Goal: Navigation & Orientation: Find specific page/section

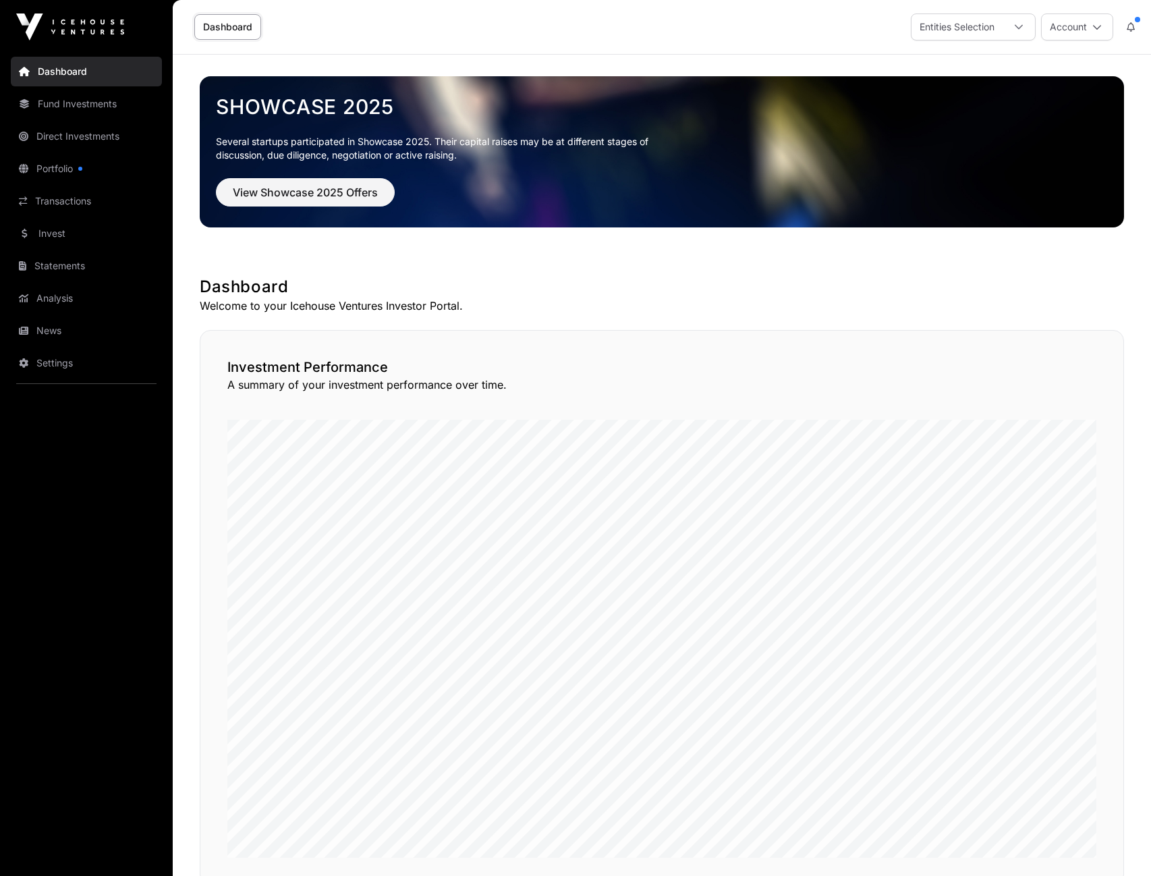
click at [65, 161] on link "Portfolio" at bounding box center [86, 169] width 151 height 30
click at [67, 104] on link "Fund Investments" at bounding box center [86, 104] width 151 height 30
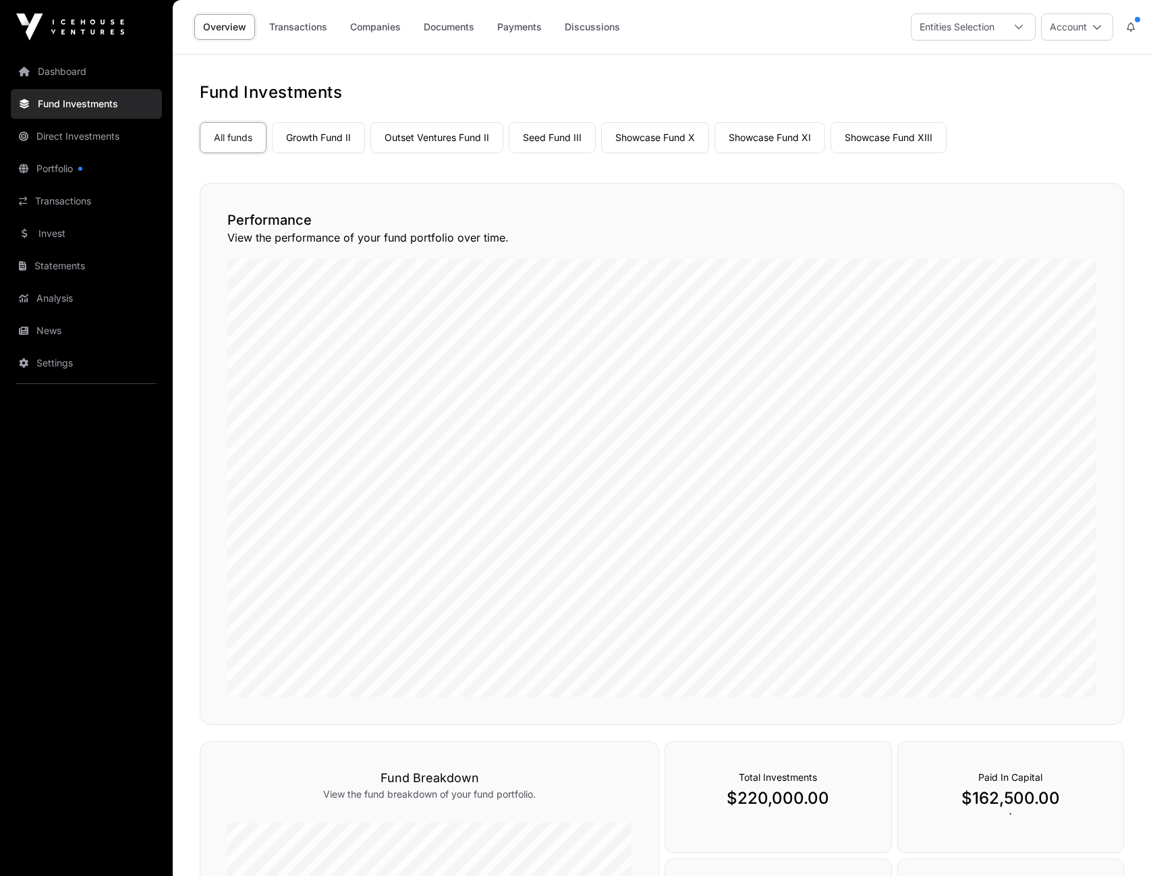
click at [64, 78] on link "Dashboard" at bounding box center [86, 72] width 151 height 30
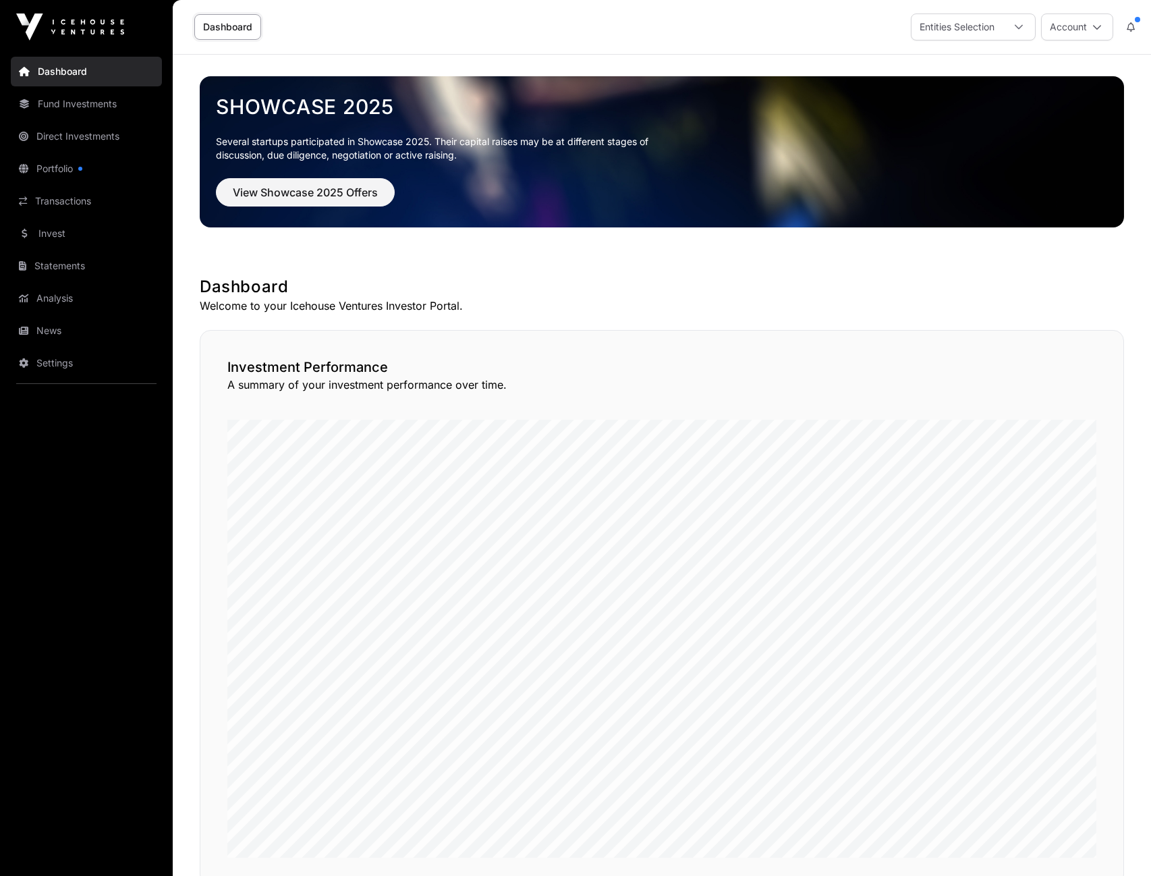
click at [65, 170] on link "Portfolio" at bounding box center [86, 169] width 151 height 30
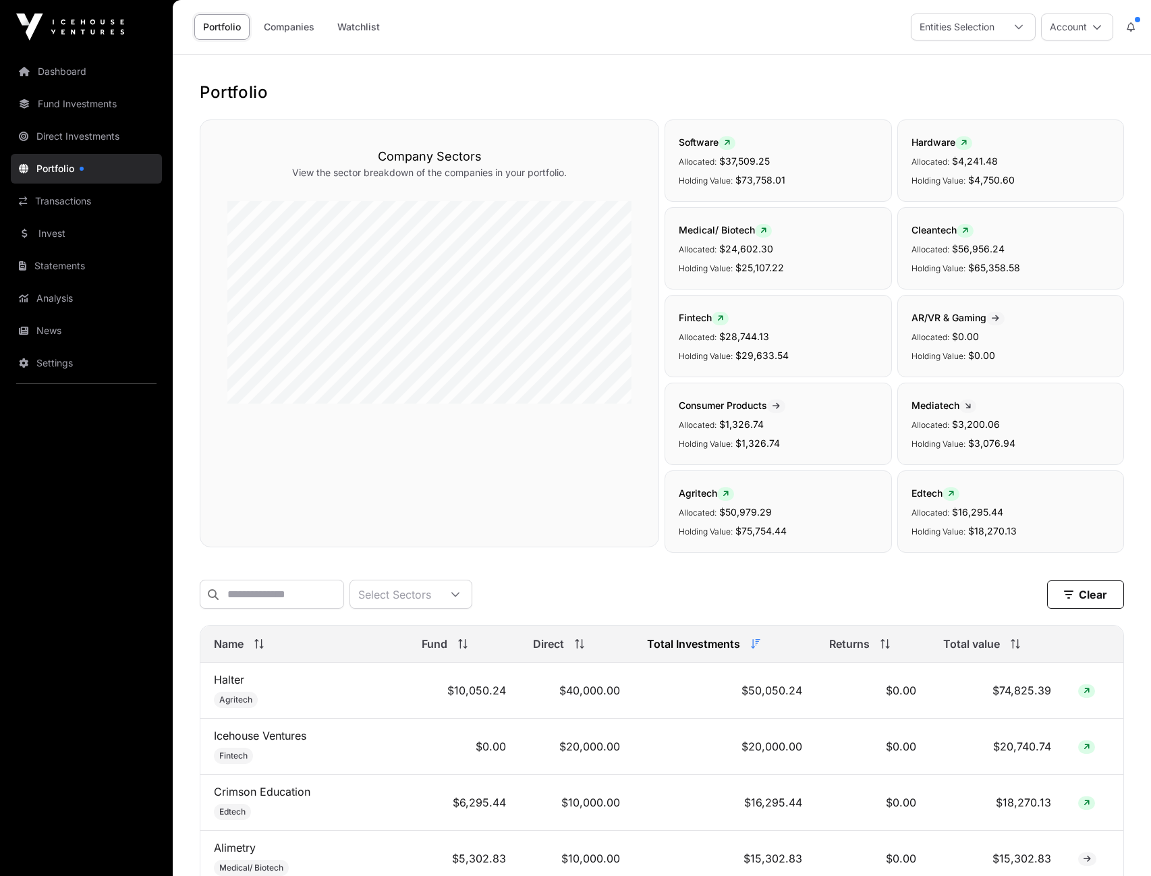
click at [308, 30] on link "Companies" at bounding box center [289, 27] width 68 height 26
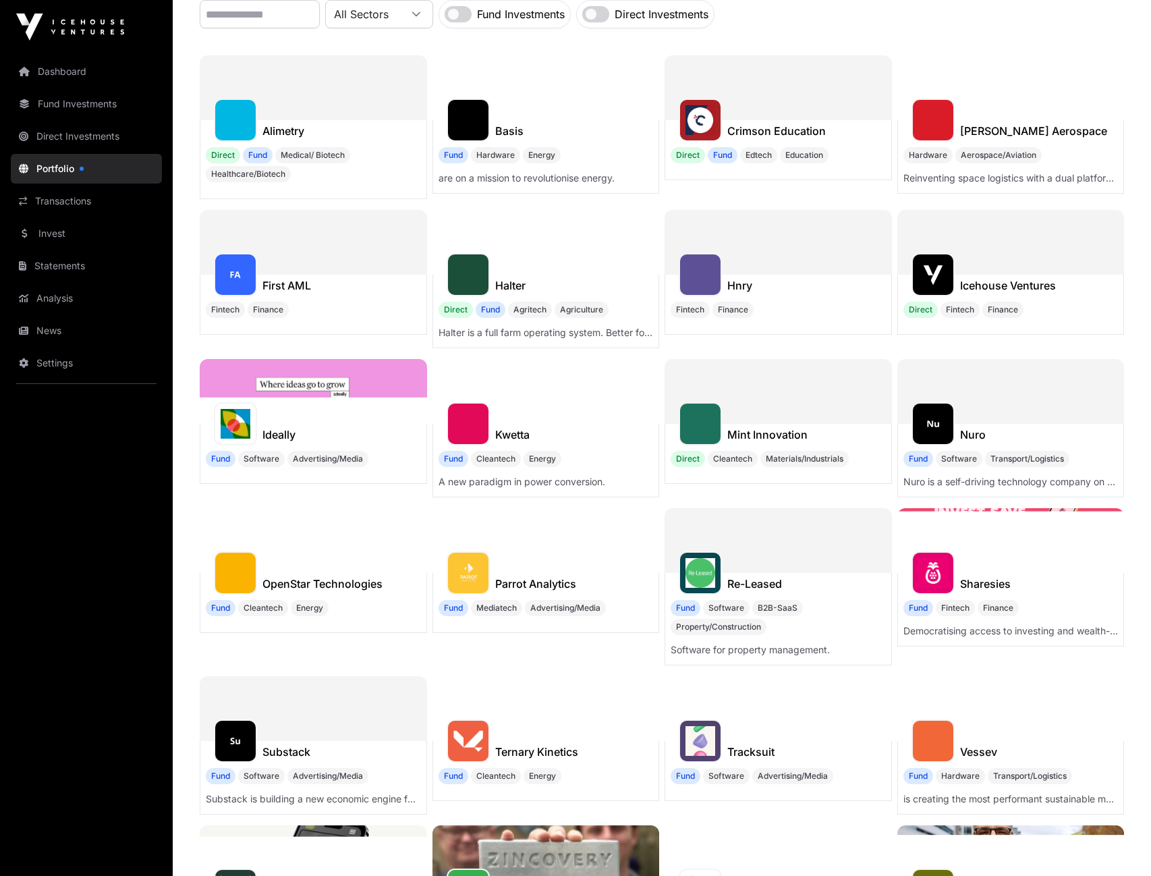
scroll to position [153, 0]
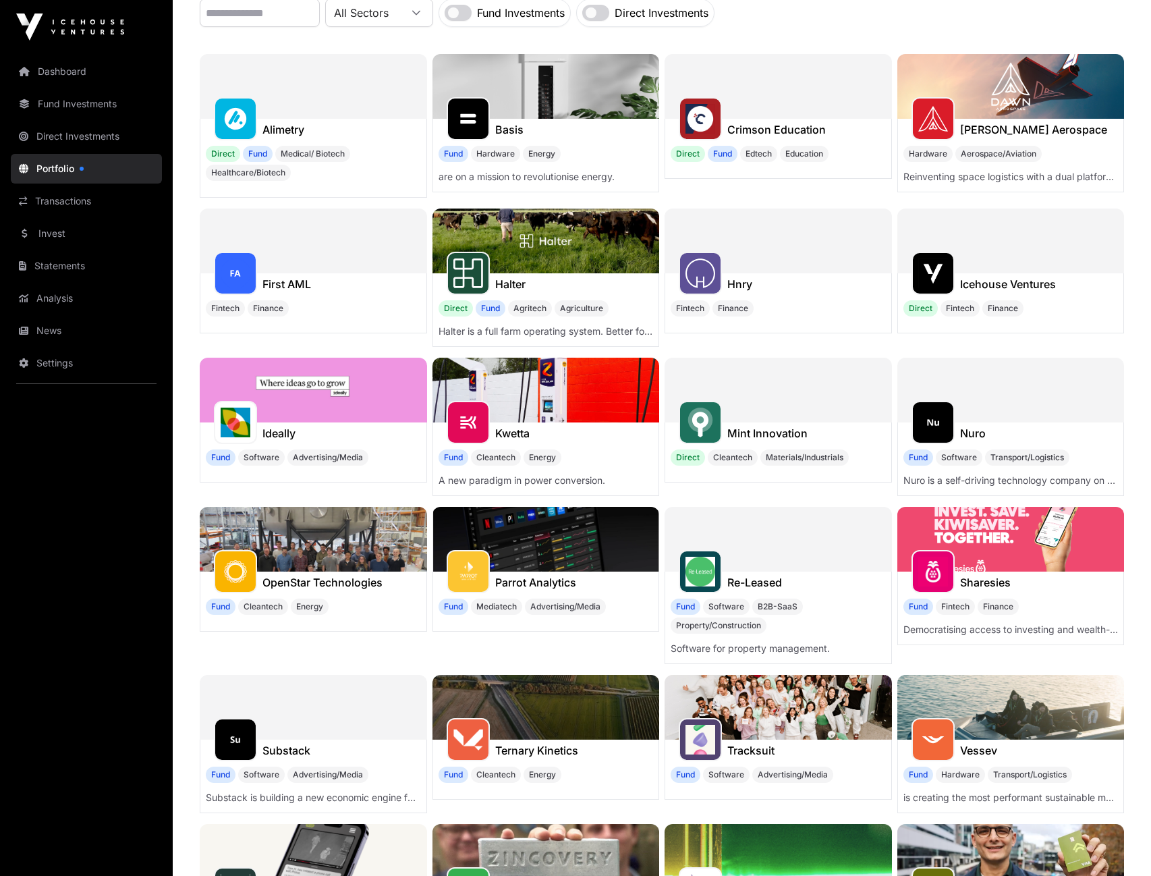
click at [786, 403] on div at bounding box center [778, 390] width 227 height 65
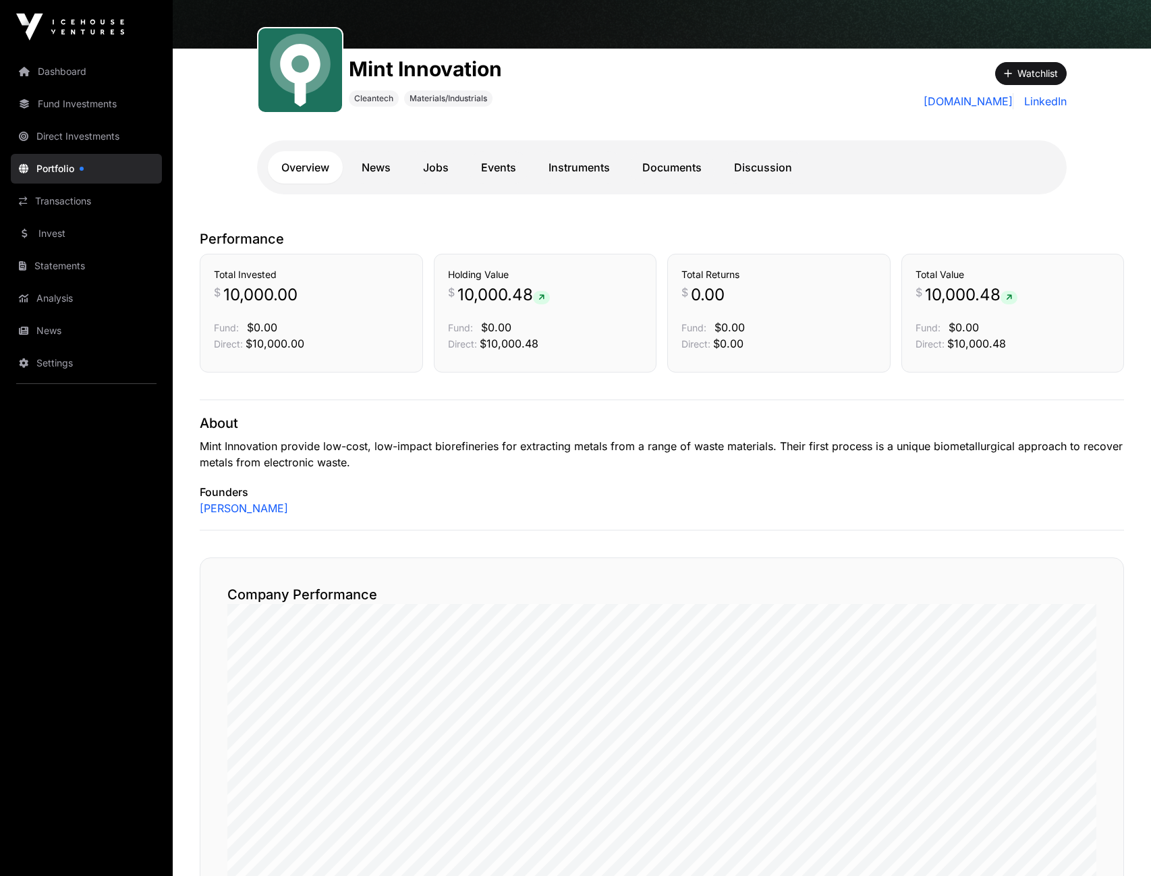
scroll to position [133, 0]
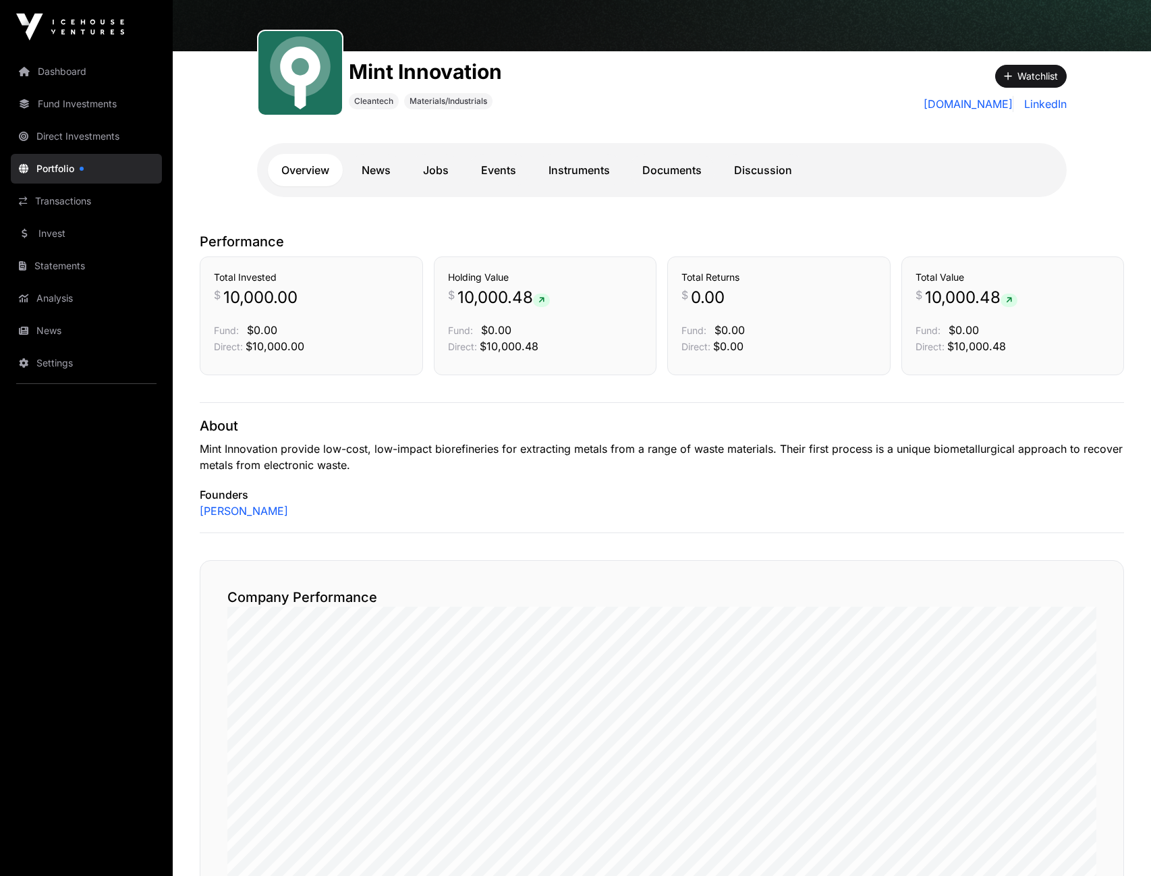
click at [686, 170] on link "Documents" at bounding box center [672, 170] width 86 height 32
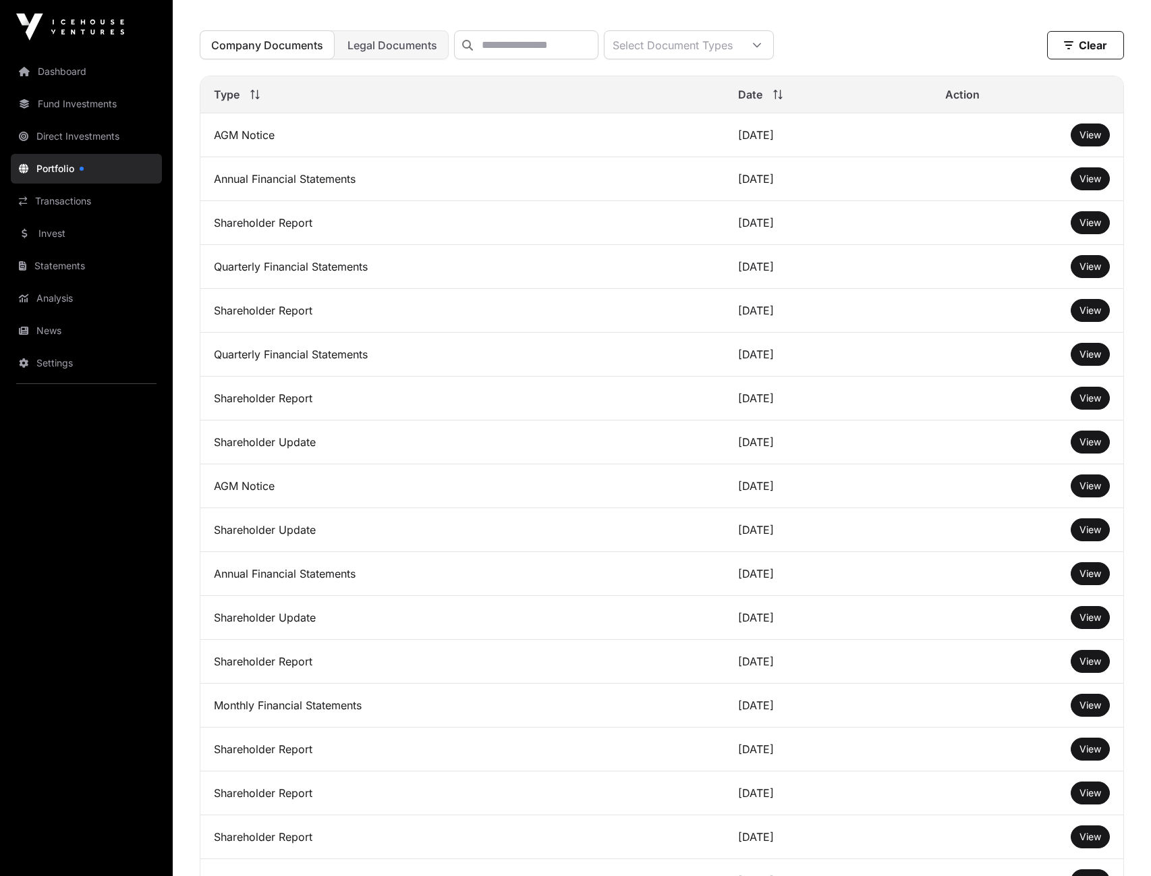
scroll to position [397, 0]
click at [1088, 225] on span "View" at bounding box center [1091, 221] width 22 height 11
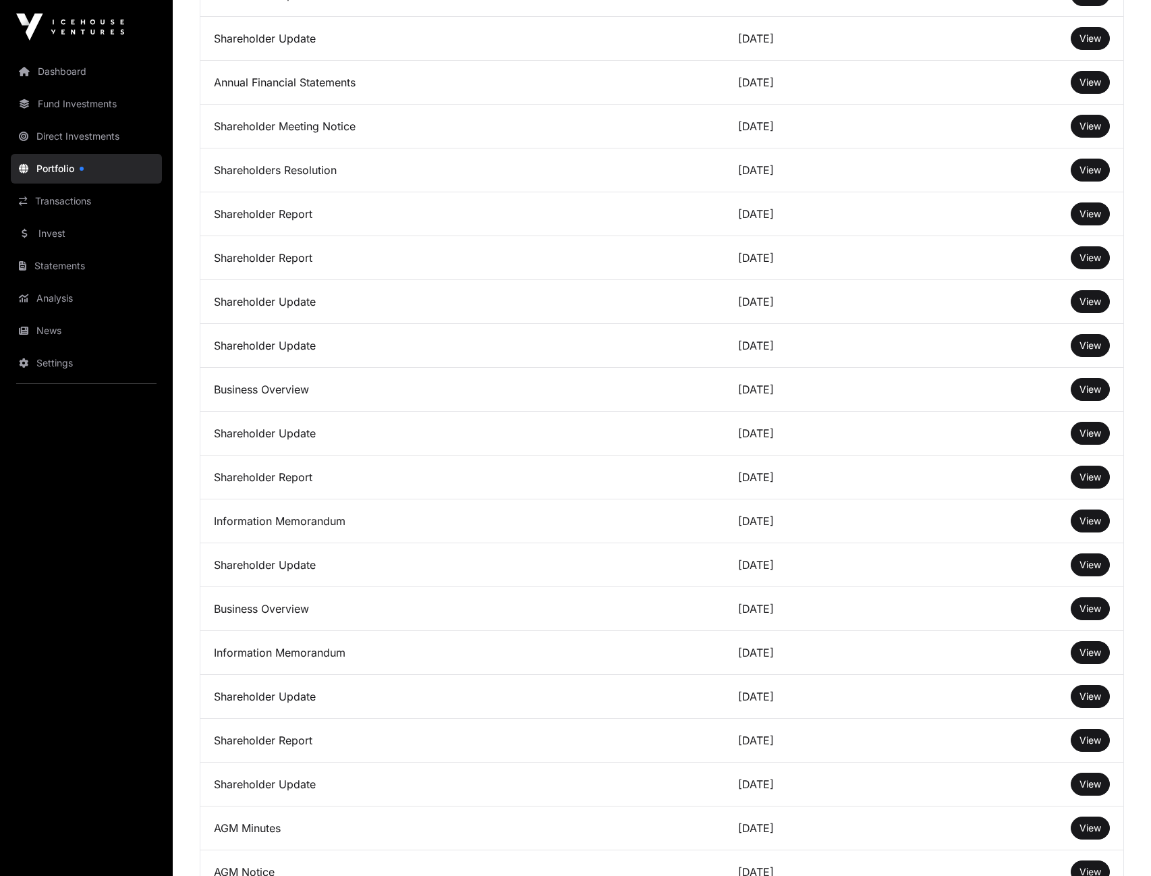
scroll to position [1302, 0]
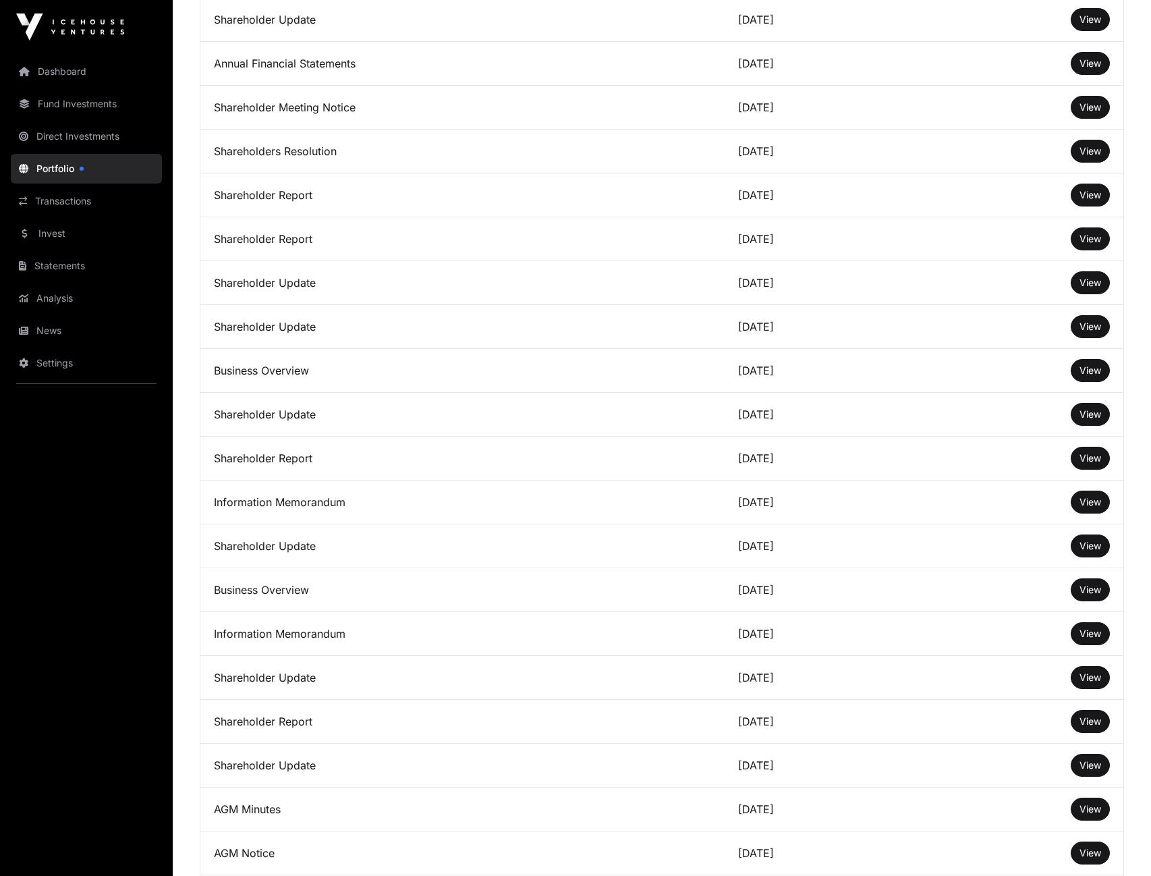
click at [1093, 501] on span "View" at bounding box center [1091, 501] width 22 height 11
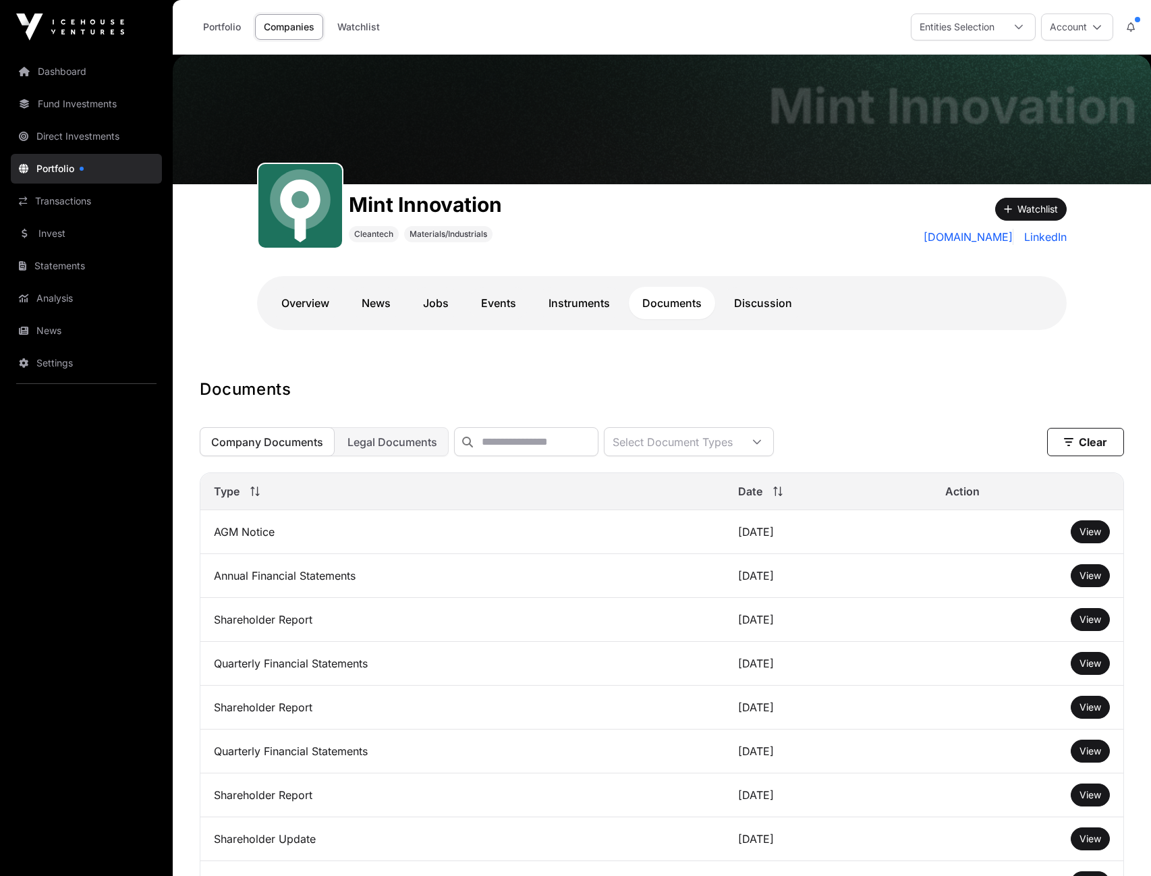
scroll to position [0, 0]
click at [1088, 574] on span "View" at bounding box center [1091, 575] width 22 height 11
click at [74, 173] on link "Portfolio" at bounding box center [86, 169] width 151 height 30
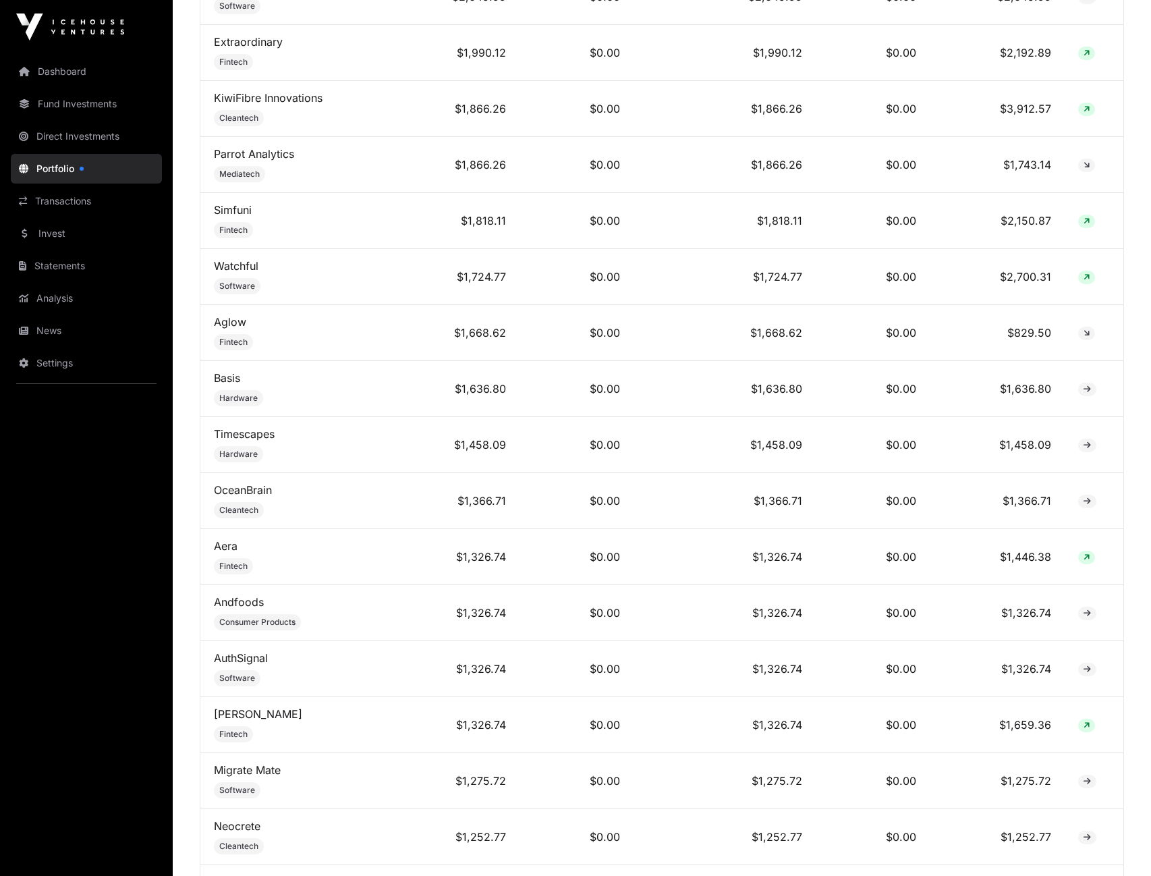
scroll to position [1815, 0]
click at [231, 383] on link "Basis" at bounding box center [227, 376] width 26 height 13
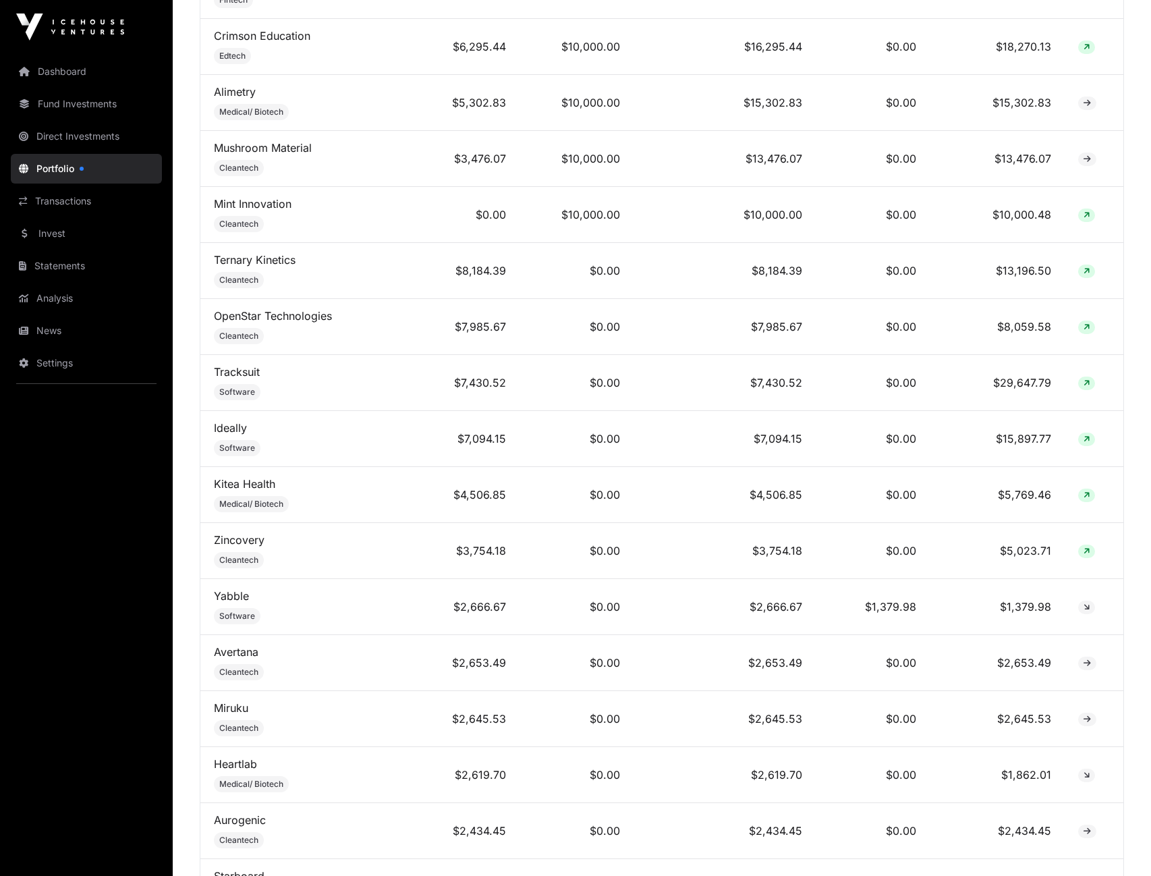
scroll to position [760, 0]
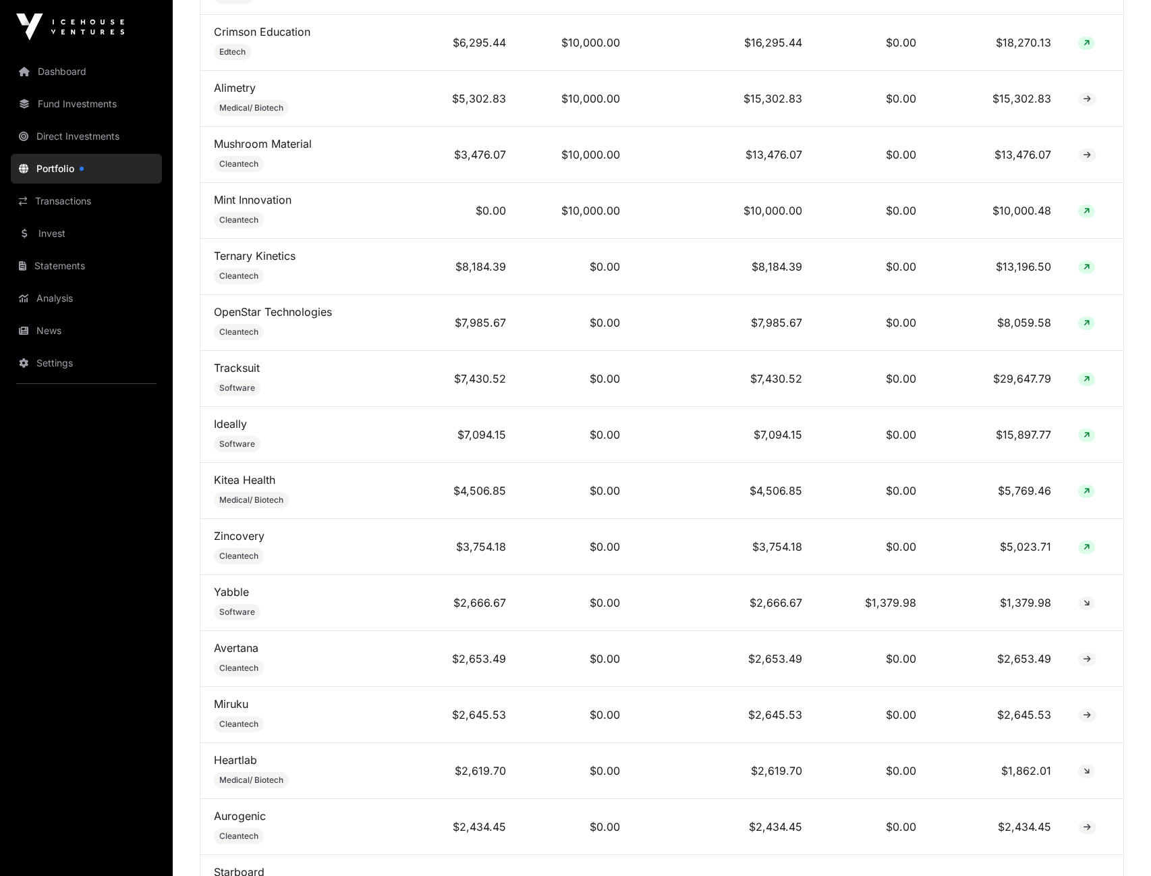
click at [283, 261] on link "Ternary Kinetics" at bounding box center [255, 255] width 82 height 13
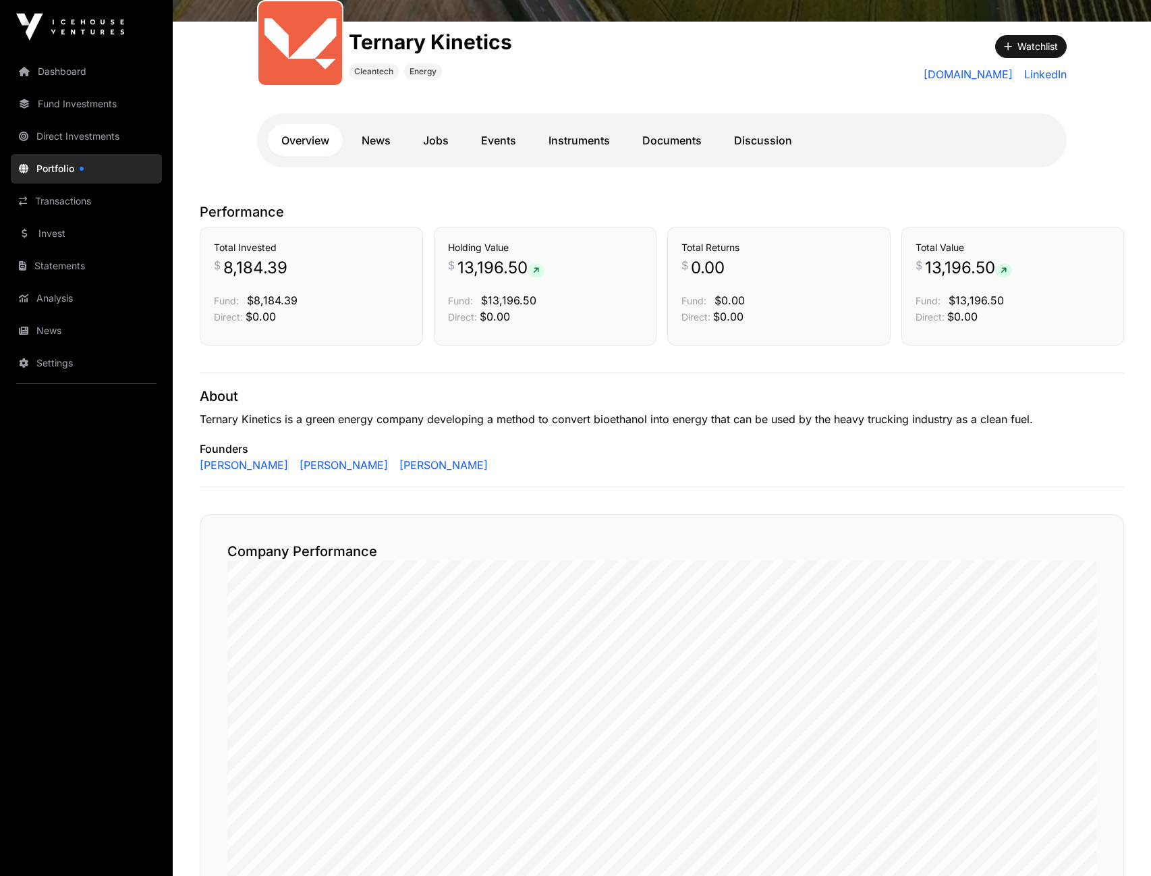
scroll to position [208, 0]
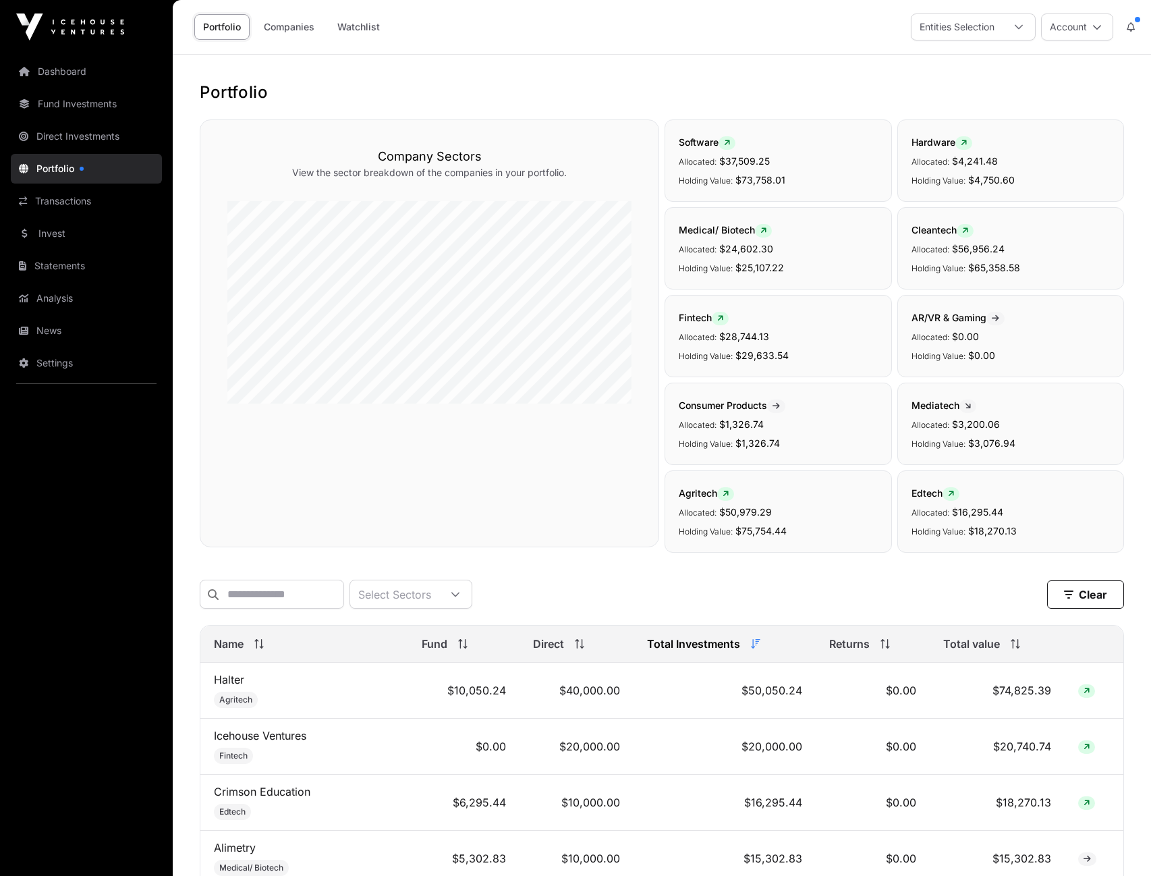
click at [80, 72] on link "Dashboard" at bounding box center [86, 72] width 151 height 30
